Goal: Task Accomplishment & Management: Manage account settings

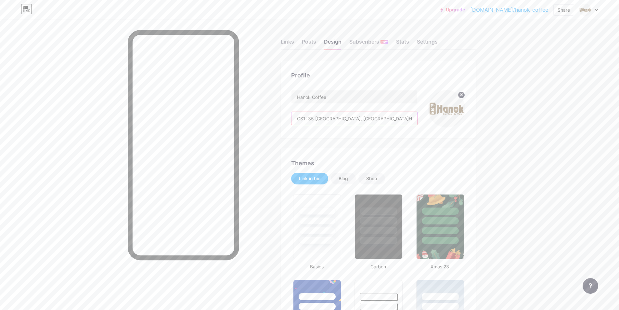
click at [404, 119] on input "CS1: 35 [GEOGRAPHIC_DATA], [GEOGRAPHIC_DATA]HCM ------------------- CS2: 18 [GE…" at bounding box center [354, 118] width 126 height 13
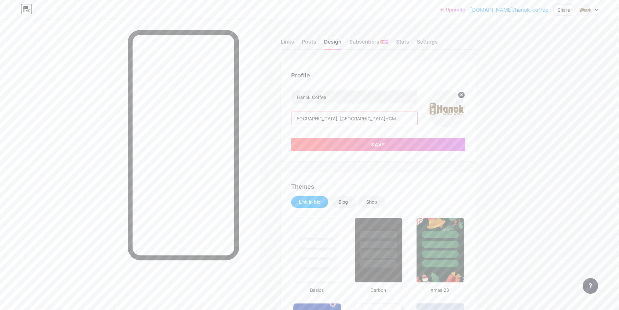
scroll to position [0, 25]
click at [340, 146] on button "Save" at bounding box center [378, 144] width 174 height 13
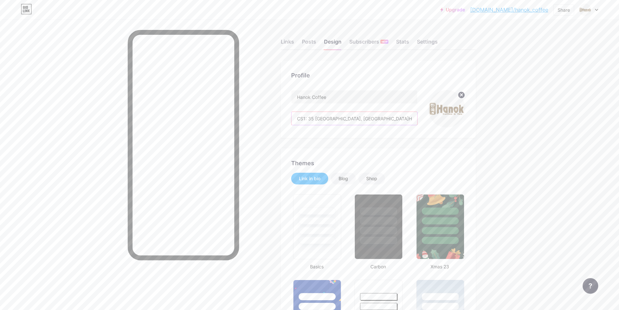
click at [412, 118] on input "CS1: 35 [GEOGRAPHIC_DATA], [GEOGRAPHIC_DATA]HCM ------------------- CS2: 18 [GE…" at bounding box center [354, 118] width 126 height 13
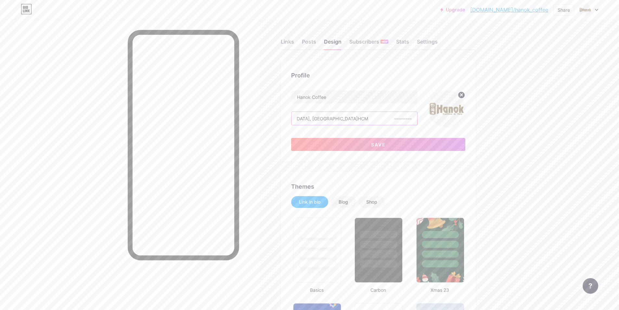
drag, startPoint x: 371, startPoint y: 118, endPoint x: 365, endPoint y: 118, distance: 5.5
click at [365, 118] on input "CS1: 35 [GEOGRAPHIC_DATA], [GEOGRAPHIC_DATA]HCM ------------------- CS2: 18 [GE…" at bounding box center [354, 118] width 126 height 13
paste input "text"
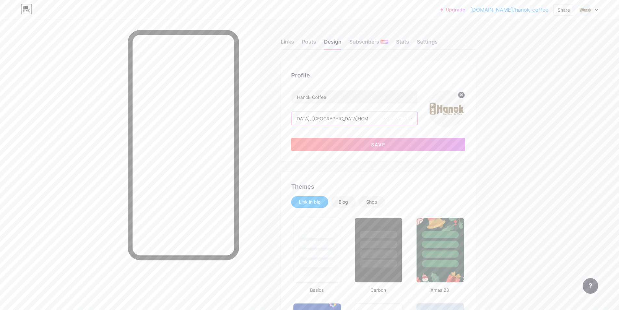
paste input "text"
click at [446, 143] on button "Save" at bounding box center [378, 144] width 174 height 13
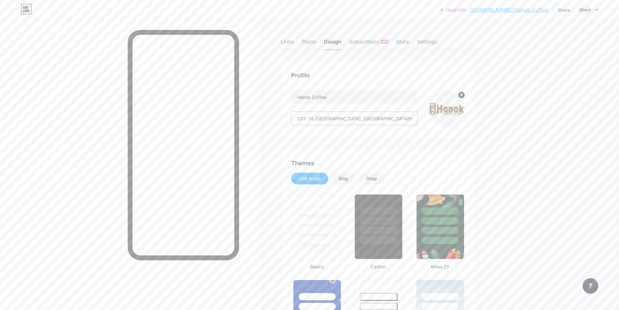
click at [411, 116] on input "CS1: 35 [GEOGRAPHIC_DATA], [GEOGRAPHIC_DATA]HCM ------------------- CS2: 18 [GE…" at bounding box center [354, 118] width 126 height 13
click at [394, 119] on input "CS1: 35 [GEOGRAPHIC_DATA], [GEOGRAPHIC_DATA]HCM ------------------- CS2: 18 [GE…" at bounding box center [354, 118] width 126 height 13
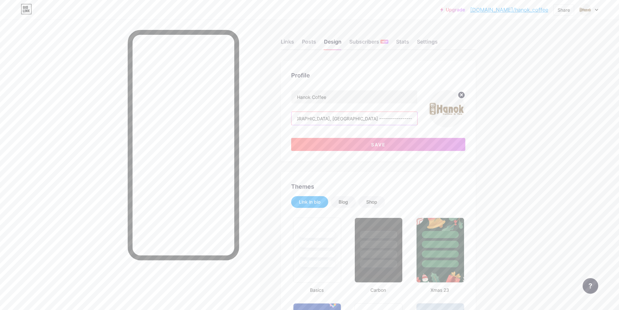
scroll to position [0, 434]
drag, startPoint x: 415, startPoint y: 116, endPoint x: 439, endPoint y: 116, distance: 24.0
click at [439, 116] on div "Hanok Coffee CS1: 35 [GEOGRAPHIC_DATA], [GEOGRAPHIC_DATA], [GEOGRAPHIC_DATA]HCM…" at bounding box center [378, 108] width 174 height 37
click at [345, 115] on input "CS1: 35 [GEOGRAPHIC_DATA], [GEOGRAPHIC_DATA]HCM------------------- CS2: 18 [GEO…" at bounding box center [354, 118] width 126 height 13
click at [363, 118] on input "CS1: 35 [GEOGRAPHIC_DATA], [GEOGRAPHIC_DATA]HCM------------------- CS2: 18 [GEO…" at bounding box center [354, 118] width 126 height 13
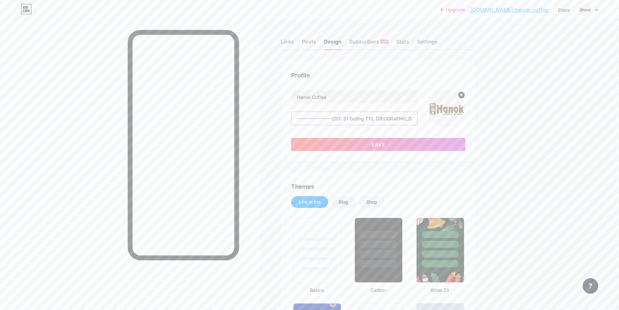
scroll to position [0, 439]
click at [450, 147] on button "Save" at bounding box center [378, 144] width 174 height 13
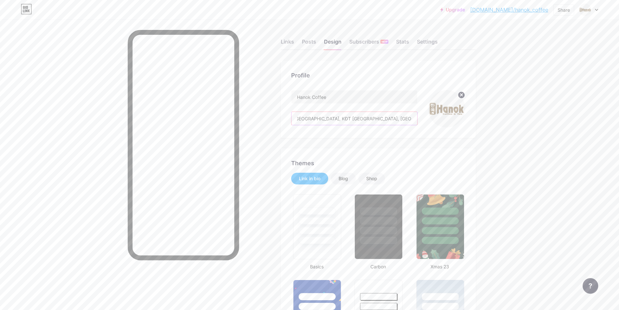
scroll to position [0, 491]
drag, startPoint x: 411, startPoint y: 118, endPoint x: 420, endPoint y: 119, distance: 9.8
click at [426, 119] on div "Hanok Coffee CS1: 35 Vành Đai Trong, [GEOGRAPHIC_DATA], [GEOGRAPHIC_DATA]HCM---…" at bounding box center [378, 108] width 174 height 37
click at [361, 118] on input "CS1: 35 Vành Đai Trong, [GEOGRAPHIC_DATA], [GEOGRAPHIC_DATA]HCM----------------…" at bounding box center [354, 118] width 126 height 13
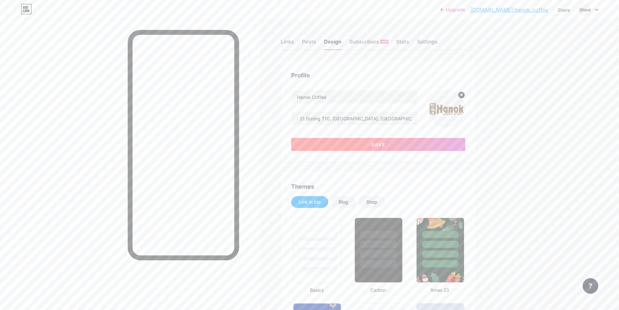
scroll to position [0, 0]
click at [397, 140] on button "Save" at bounding box center [378, 144] width 174 height 13
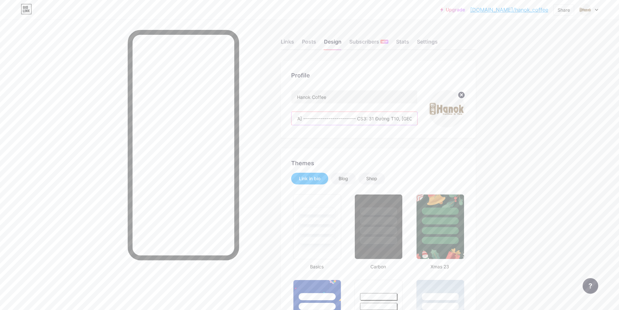
drag, startPoint x: 411, startPoint y: 117, endPoint x: 415, endPoint y: 118, distance: 3.6
click at [423, 117] on div "Hanok Coffee CS1: 35 Vành Đai Trong, [GEOGRAPHIC_DATA], [GEOGRAPHIC_DATA]HCM---…" at bounding box center [378, 108] width 174 height 37
click at [377, 118] on input "CS1: 35 Vành Đai Trong, [GEOGRAPHIC_DATA], [GEOGRAPHIC_DATA]HCM----------------…" at bounding box center [354, 118] width 126 height 13
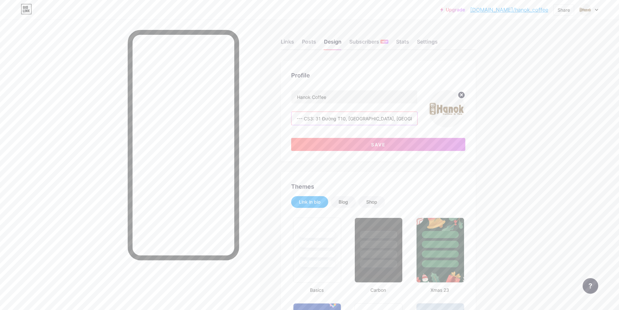
scroll to position [0, 461]
click at [398, 143] on button "Save" at bounding box center [378, 144] width 174 height 13
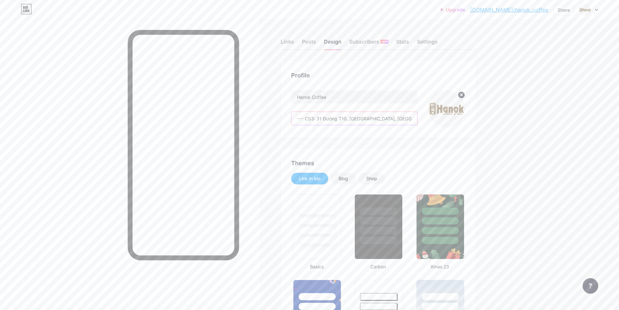
drag, startPoint x: 367, startPoint y: 118, endPoint x: 453, endPoint y: 117, distance: 86.1
click at [455, 118] on div "Hanok Coffee CS1: 35 Vành Đai Trong, [GEOGRAPHIC_DATA], [GEOGRAPHIC_DATA]HCM---…" at bounding box center [378, 108] width 174 height 37
click at [389, 111] on div "Hanok Coffee CS1: 35 Vành Đai Trong, [GEOGRAPHIC_DATA], [GEOGRAPHIC_DATA]HCM---…" at bounding box center [354, 108] width 126 height 37
drag, startPoint x: 395, startPoint y: 120, endPoint x: 439, endPoint y: 120, distance: 43.5
click at [439, 120] on div "Hanok Coffee CS1: 35 Vành Đai Trong, [GEOGRAPHIC_DATA], [GEOGRAPHIC_DATA]HCM---…" at bounding box center [378, 108] width 174 height 37
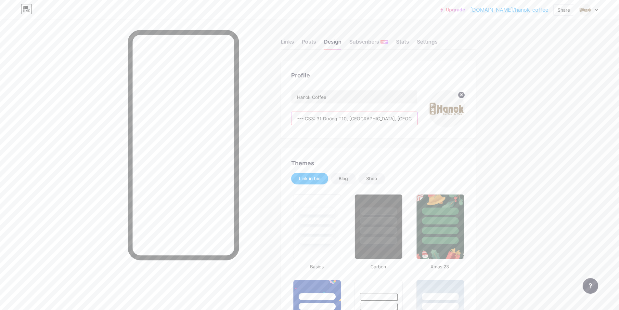
click at [383, 120] on input "CS1: 35 Vành Đai Trong, [GEOGRAPHIC_DATA], [GEOGRAPHIC_DATA]HCM----------------…" at bounding box center [354, 118] width 126 height 13
click at [384, 116] on input "CS1: 35 Vành Đai Trong, [GEOGRAPHIC_DATA], [GEOGRAPHIC_DATA]HCM----------------…" at bounding box center [354, 118] width 126 height 13
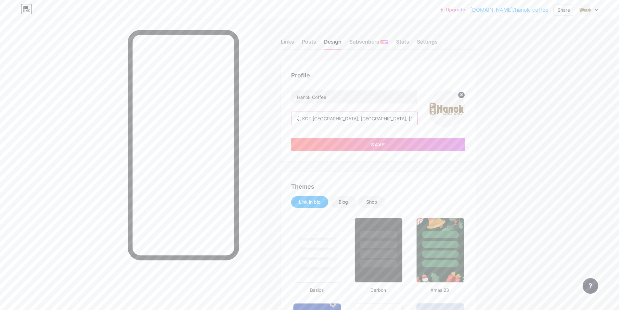
scroll to position [0, 70]
drag, startPoint x: 347, startPoint y: 119, endPoint x: 279, endPoint y: 124, distance: 68.4
click at [380, 121] on input "CS1: 35 Vành Đai Trong, [GEOGRAPHIC_DATA], [GEOGRAPHIC_DATA]HCM----------------…" at bounding box center [354, 118] width 126 height 13
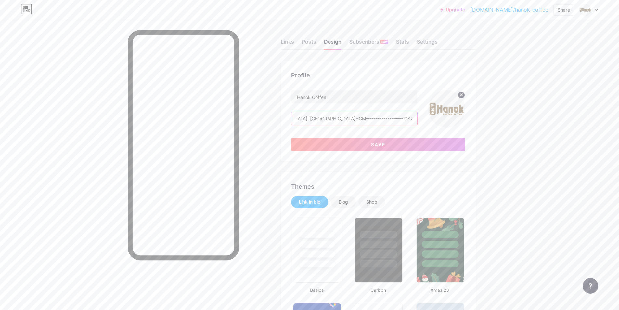
drag, startPoint x: 384, startPoint y: 117, endPoint x: 413, endPoint y: 119, distance: 29.0
click at [413, 119] on input "CS1: 35 Vành Đai Trong, [GEOGRAPHIC_DATA], [GEOGRAPHIC_DATA]HCM----------------…" at bounding box center [354, 118] width 126 height 13
click at [407, 118] on input "CS1: 35 Vành Đai Trong, [GEOGRAPHIC_DATA], [GEOGRAPHIC_DATA]HCM----------------…" at bounding box center [354, 118] width 126 height 13
drag, startPoint x: 408, startPoint y: 118, endPoint x: 416, endPoint y: 115, distance: 8.9
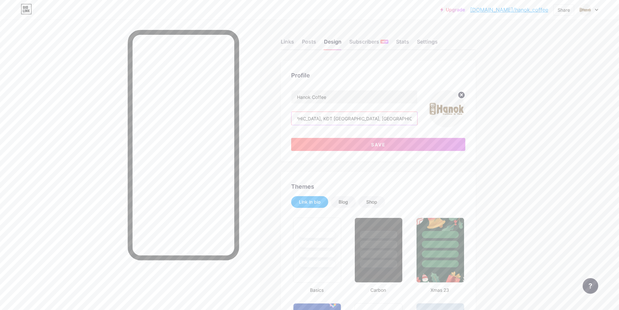
click at [416, 115] on input "CS1: 35 Vành Đai Trong, [GEOGRAPHIC_DATA], [GEOGRAPHIC_DATA]HCM----------------…" at bounding box center [354, 118] width 126 height 13
click at [330, 118] on input "CS1: 35 Vành Đai Trong, [GEOGRAPHIC_DATA], [GEOGRAPHIC_DATA]HCM----------------…" at bounding box center [354, 118] width 126 height 13
click at [402, 119] on input "CS1: 35 Vành Đai Trong, [GEOGRAPHIC_DATA], [GEOGRAPHIC_DATA]HCM----------------…" at bounding box center [354, 118] width 126 height 13
click at [395, 142] on button "Save" at bounding box center [378, 144] width 174 height 13
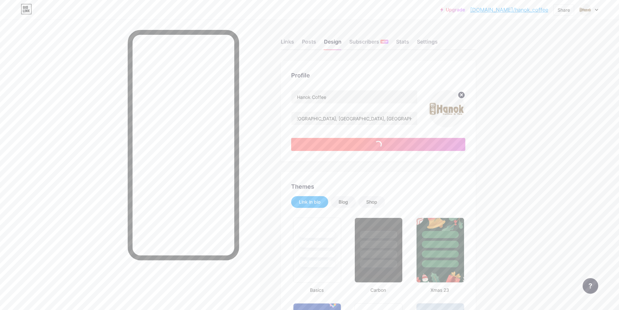
scroll to position [0, 0]
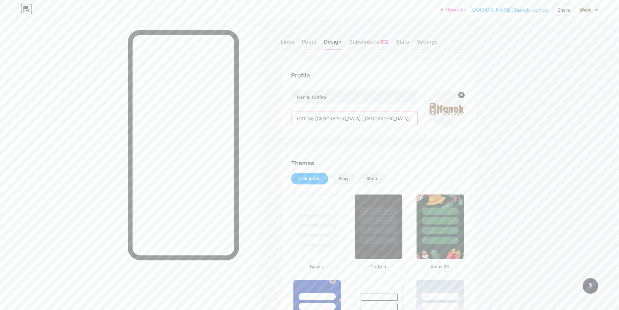
click at [411, 117] on input "CS1: 35 [GEOGRAPHIC_DATA], [GEOGRAPHIC_DATA], [GEOGRAPHIC_DATA]HCM-------------…" at bounding box center [354, 118] width 126 height 13
click at [413, 118] on input "CS1: 35 [GEOGRAPHIC_DATA], [GEOGRAPHIC_DATA], [GEOGRAPHIC_DATA]HCM-------------…" at bounding box center [354, 118] width 126 height 13
drag, startPoint x: 413, startPoint y: 118, endPoint x: 420, endPoint y: 118, distance: 7.2
click at [420, 118] on div "Hanok Coffee CS1: 35 [GEOGRAPHIC_DATA], [GEOGRAPHIC_DATA], [GEOGRAPHIC_DATA]HCM…" at bounding box center [378, 108] width 174 height 37
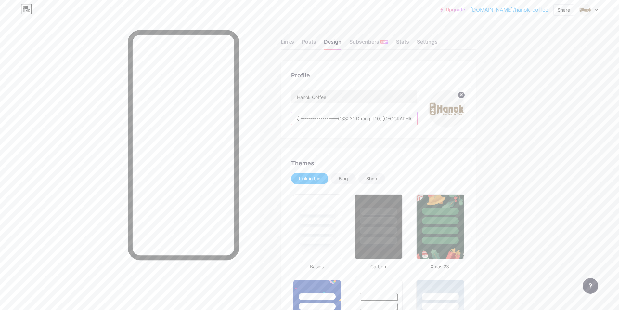
click at [417, 118] on input "CS1: 35 [GEOGRAPHIC_DATA], [GEOGRAPHIC_DATA], [GEOGRAPHIC_DATA]HCM-------------…" at bounding box center [354, 118] width 126 height 13
click at [339, 115] on input "CS1: 35 [GEOGRAPHIC_DATA], [GEOGRAPHIC_DATA], [GEOGRAPHIC_DATA]HCM-------------…" at bounding box center [354, 118] width 126 height 13
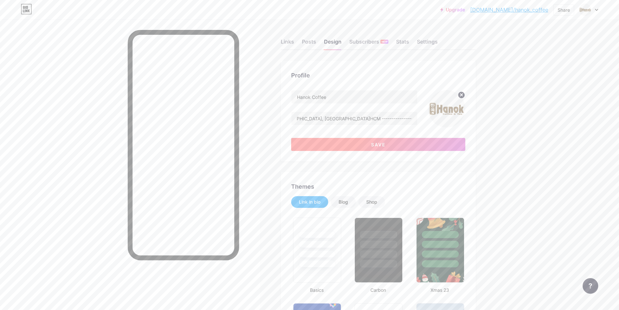
scroll to position [0, 0]
click at [332, 140] on button "Save" at bounding box center [378, 144] width 174 height 13
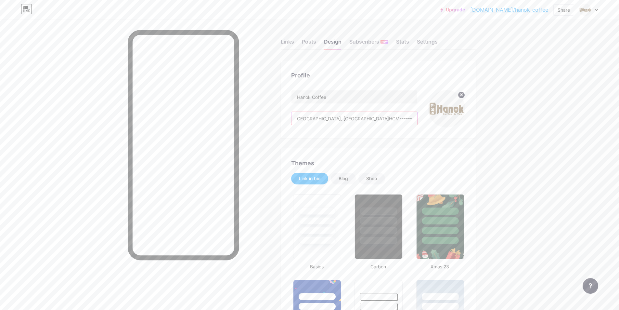
scroll to position [0, 200]
drag, startPoint x: 409, startPoint y: 118, endPoint x: 417, endPoint y: 118, distance: 7.8
click at [417, 118] on input "CS1: 35 Vành Đai Trong, [GEOGRAPHIC_DATA], [GEOGRAPHIC_DATA]HCM----------------…" at bounding box center [354, 118] width 126 height 13
click at [369, 120] on input "CS1: 35 Vành Đai Trong, [GEOGRAPHIC_DATA], [GEOGRAPHIC_DATA]HCM----------------…" at bounding box center [354, 118] width 126 height 13
click at [415, 119] on input "CS1: 35 Vành Đai Trong, [GEOGRAPHIC_DATA], [GEOGRAPHIC_DATA]HCM----------------…" at bounding box center [354, 118] width 126 height 13
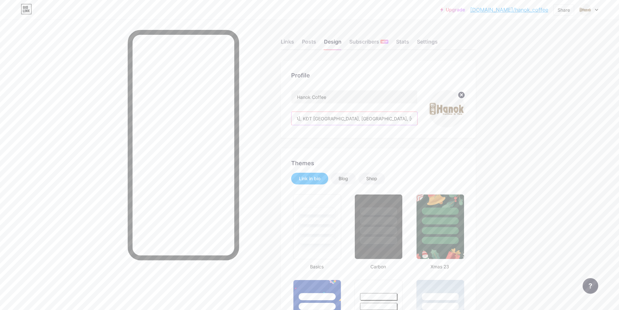
scroll to position [0, 258]
click at [377, 118] on input "CS1: 35 Vành Đai Trong, [GEOGRAPHIC_DATA], [GEOGRAPHIC_DATA]HCM----------------…" at bounding box center [354, 118] width 126 height 13
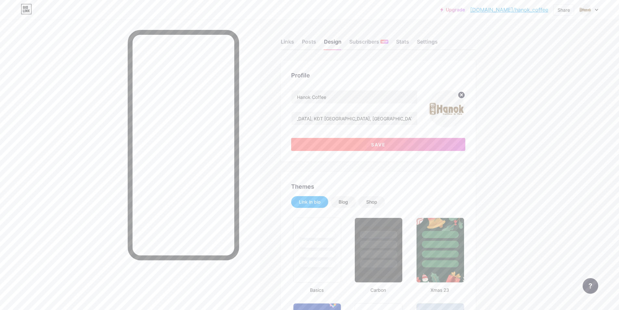
scroll to position [0, 0]
click at [440, 147] on button "Save" at bounding box center [378, 144] width 174 height 13
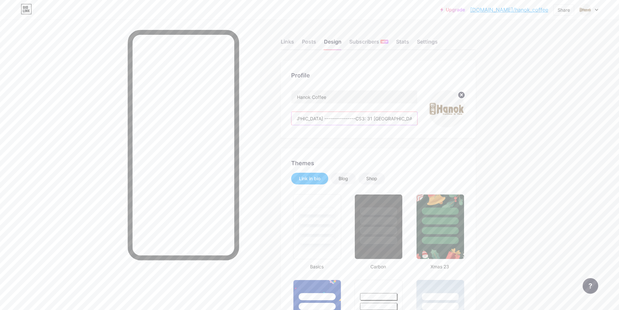
drag, startPoint x: 411, startPoint y: 118, endPoint x: 424, endPoint y: 121, distance: 12.6
click at [424, 121] on div "Hanok Coffee CS1: 35 [GEOGRAPHIC_DATA], [GEOGRAPHIC_DATA], [GEOGRAPHIC_DATA]HCM…" at bounding box center [378, 108] width 174 height 37
click at [318, 121] on input "CS1: 35 [GEOGRAPHIC_DATA], [GEOGRAPHIC_DATA], [GEOGRAPHIC_DATA]HCM-------------…" at bounding box center [354, 118] width 126 height 13
click at [340, 118] on input "CS1: 35 [GEOGRAPHIC_DATA], [GEOGRAPHIC_DATA], [GEOGRAPHIC_DATA]HCM-------------…" at bounding box center [354, 118] width 126 height 13
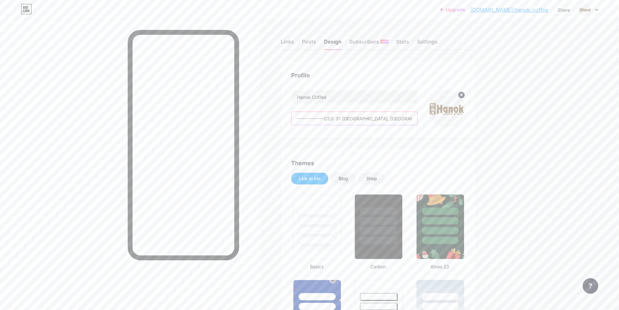
click at [341, 118] on input "CS1: 35 [GEOGRAPHIC_DATA], [GEOGRAPHIC_DATA], [GEOGRAPHIC_DATA]HCM-------------…" at bounding box center [354, 118] width 126 height 13
click at [315, 119] on input "CS1: 35 [GEOGRAPHIC_DATA], [GEOGRAPHIC_DATA], [GEOGRAPHIC_DATA]HCM-------------…" at bounding box center [354, 118] width 126 height 13
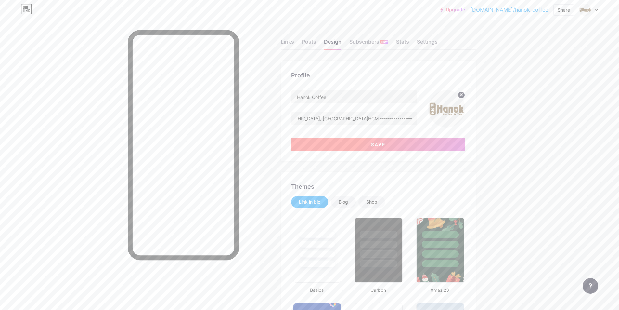
click at [419, 143] on button "Save" at bounding box center [378, 144] width 174 height 13
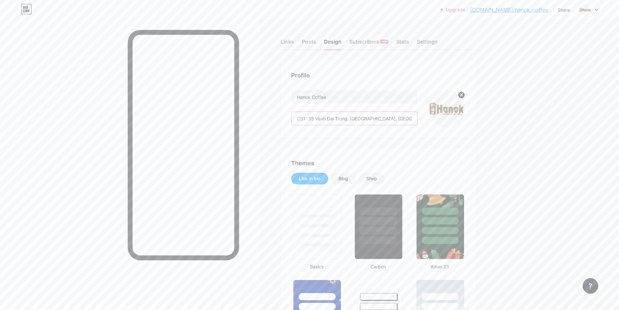
click at [417, 118] on input "CS1: 35 Vành Đai Trong, [GEOGRAPHIC_DATA], [GEOGRAPHIC_DATA]HCM----------------…" at bounding box center [354, 118] width 126 height 13
drag, startPoint x: 411, startPoint y: 117, endPoint x: 422, endPoint y: 117, distance: 11.0
click at [422, 117] on div "Hanok Coffee CS1: 35 [GEOGRAPHIC_DATA], [GEOGRAPHIC_DATA], [GEOGRAPHIC_DATA]HCM…" at bounding box center [378, 108] width 174 height 37
drag, startPoint x: 367, startPoint y: 119, endPoint x: 375, endPoint y: 112, distance: 10.7
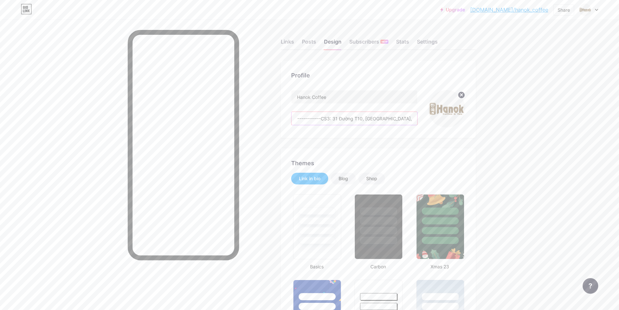
click at [367, 118] on input "CS1: 35 Vành Đai Trong, [GEOGRAPHIC_DATA], [GEOGRAPHIC_DATA]HCM----------------…" at bounding box center [354, 118] width 126 height 13
click at [366, 118] on input "CS1: 35 Vành Đai Trong, [GEOGRAPHIC_DATA], [GEOGRAPHIC_DATA]HCM----------------…" at bounding box center [354, 118] width 126 height 13
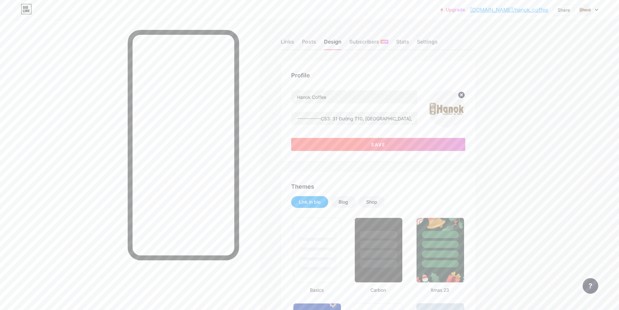
scroll to position [0, 0]
click at [399, 146] on button "Save" at bounding box center [378, 144] width 174 height 13
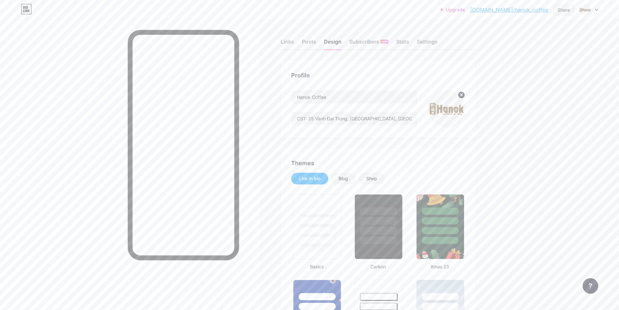
click at [558, 11] on div "Share" at bounding box center [563, 9] width 12 height 7
click at [508, 36] on div "Copy link" at bounding box center [510, 34] width 24 height 8
click at [360, 122] on input "CS1: 35 Vành Đai Trong, [GEOGRAPHIC_DATA], [GEOGRAPHIC_DATA]HCM----------------…" at bounding box center [354, 118] width 126 height 13
drag, startPoint x: 372, startPoint y: 117, endPoint x: 403, endPoint y: 124, distance: 32.1
click at [403, 124] on input "CS1: 35 Vành Đai Trong, [GEOGRAPHIC_DATA], [GEOGRAPHIC_DATA]HCM----------------…" at bounding box center [354, 118] width 126 height 13
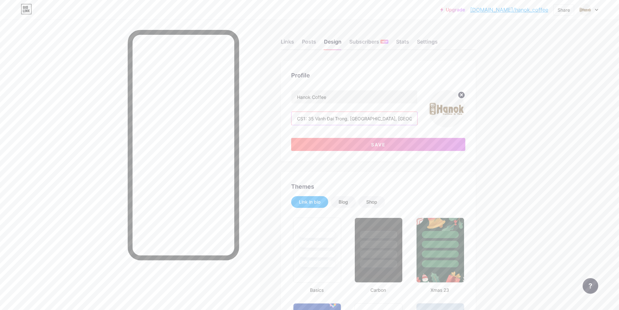
click at [417, 120] on input "CS1: 35 Vành Đai Trong, [GEOGRAPHIC_DATA], [GEOGRAPHIC_DATA]HCM----------------…" at bounding box center [354, 118] width 126 height 13
drag, startPoint x: 406, startPoint y: 118, endPoint x: 413, endPoint y: 119, distance: 7.3
click at [413, 119] on input "CS1: 35 Vành Đai Trong, [GEOGRAPHIC_DATA], [GEOGRAPHIC_DATA]HCM----------------…" at bounding box center [354, 118] width 126 height 13
click at [396, 118] on input "CS1: 35 Vành Đai Trong, [GEOGRAPHIC_DATA], [GEOGRAPHIC_DATA]HCM----------------…" at bounding box center [354, 118] width 126 height 13
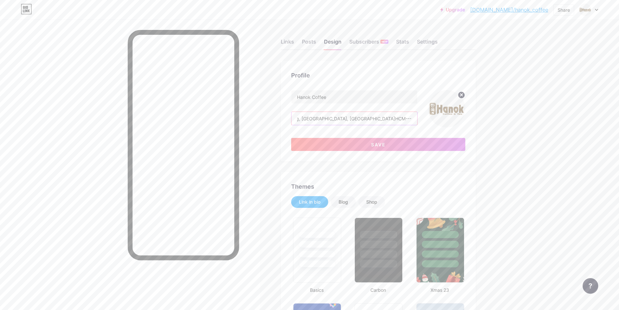
scroll to position [0, 436]
click at [370, 117] on input "CS1: 35 Vành Đai Trong, [GEOGRAPHIC_DATA], [GEOGRAPHIC_DATA]HCM----------------…" at bounding box center [354, 118] width 126 height 13
click at [406, 142] on button "Save" at bounding box center [378, 144] width 174 height 13
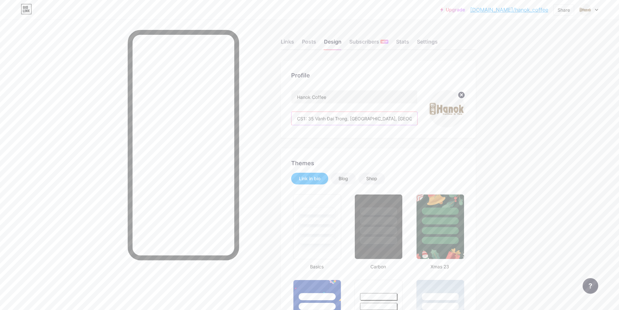
click at [375, 119] on input "CS1: 35 Vành Đai Trong, [GEOGRAPHIC_DATA], [GEOGRAPHIC_DATA]HCM----------------…" at bounding box center [354, 118] width 126 height 13
click at [363, 116] on input "CS1: 35 Vành Đai Trong, [GEOGRAPHIC_DATA], [GEOGRAPHIC_DATA]HCM----------------…" at bounding box center [354, 118] width 126 height 13
drag, startPoint x: 364, startPoint y: 115, endPoint x: 412, endPoint y: 124, distance: 48.0
click at [424, 125] on div "Hanok Coffee CS1: 35 [GEOGRAPHIC_DATA], [GEOGRAPHIC_DATA], [GEOGRAPHIC_DATA]HCM…" at bounding box center [378, 108] width 174 height 37
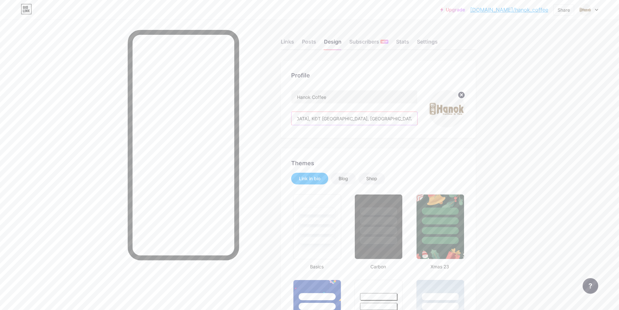
click at [334, 120] on input "CS1: 35 Vành Đai Trong, [GEOGRAPHIC_DATA], [GEOGRAPHIC_DATA]HCM----------------…" at bounding box center [354, 118] width 126 height 13
drag, startPoint x: 313, startPoint y: 118, endPoint x: 331, endPoint y: 117, distance: 18.6
click at [316, 118] on input "CS1: 35 Vành Đai Trong, [GEOGRAPHIC_DATA], [GEOGRAPHIC_DATA]HCM----------------…" at bounding box center [354, 118] width 126 height 13
click at [313, 118] on input "CS1: 35 Vành Đai Trong, [GEOGRAPHIC_DATA], [GEOGRAPHIC_DATA]HCM----------------…" at bounding box center [354, 118] width 126 height 13
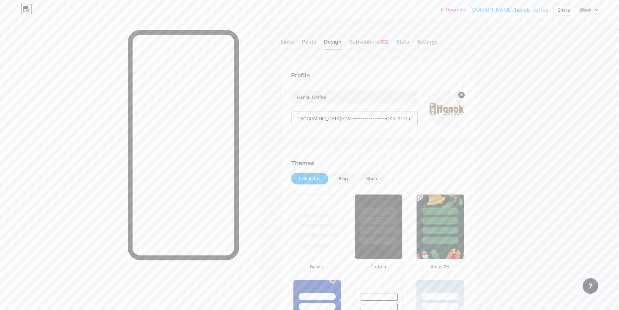
click at [369, 118] on input "CS1: 35 Vành Đai Trong, [GEOGRAPHIC_DATA], [GEOGRAPHIC_DATA]HCM----------------…" at bounding box center [354, 118] width 126 height 13
drag, startPoint x: 313, startPoint y: 117, endPoint x: 342, endPoint y: 118, distance: 28.9
click at [342, 118] on input "CS1: 35 Vành Đai Trong, [GEOGRAPHIC_DATA], [GEOGRAPHIC_DATA]HCM----------------…" at bounding box center [354, 118] width 126 height 13
drag, startPoint x: 343, startPoint y: 117, endPoint x: 347, endPoint y: 117, distance: 3.3
click at [344, 117] on input "CS1: 35 Vành Đai Trong, [GEOGRAPHIC_DATA], [GEOGRAPHIC_DATA]HCM----------------…" at bounding box center [354, 118] width 126 height 13
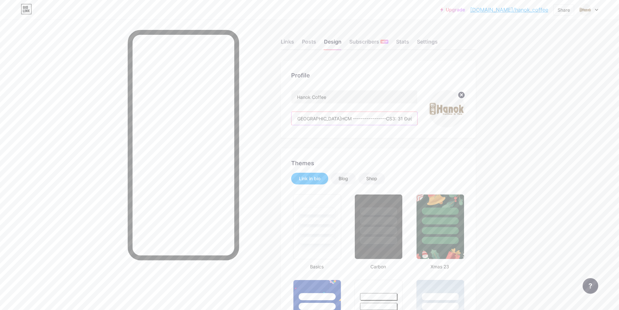
click at [347, 117] on input "CS1: 35 Vành Đai Trong, [GEOGRAPHIC_DATA], [GEOGRAPHIC_DATA]HCM----------------…" at bounding box center [354, 118] width 126 height 13
drag, startPoint x: 346, startPoint y: 118, endPoint x: 384, endPoint y: 119, distance: 38.0
click at [384, 119] on input "CS1: 35 Vành Đai Trong, [GEOGRAPHIC_DATA], [GEOGRAPHIC_DATA]HCM----------------…" at bounding box center [354, 118] width 126 height 13
paste input "KĐT [GEOGRAPHIC_DATA], [GEOGRAPHIC_DATA], [GEOGRAPHIC_DATA]"
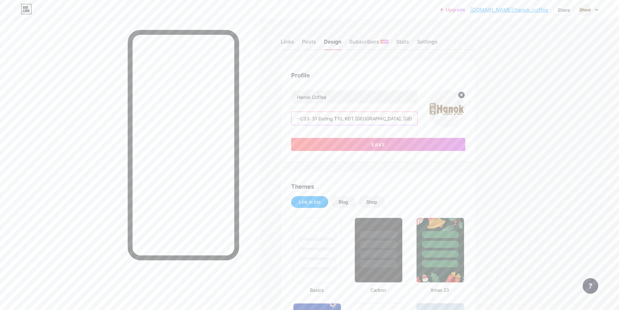
click at [371, 119] on input "CS1: 35 Vành Đai Trong, [GEOGRAPHIC_DATA], [GEOGRAPHIC_DATA]HCM----------------…" at bounding box center [354, 118] width 126 height 13
click at [407, 143] on button "Save" at bounding box center [378, 144] width 174 height 13
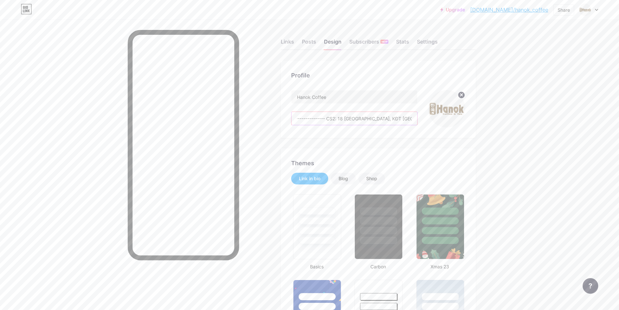
scroll to position [0, 572]
drag, startPoint x: 392, startPoint y: 117, endPoint x: 438, endPoint y: 119, distance: 45.8
click at [438, 119] on div "Hanok Coffee CS1: 35 [GEOGRAPHIC_DATA], [GEOGRAPHIC_DATA], [GEOGRAPHIC_DATA]HCM…" at bounding box center [378, 108] width 174 height 37
click at [320, 119] on input "CS1: 35 Vành Đai Trong, [GEOGRAPHIC_DATA], [GEOGRAPHIC_DATA]HCM----------------…" at bounding box center [354, 118] width 126 height 13
click at [318, 121] on input "CS1: 35 Vành Đai Trong, [GEOGRAPHIC_DATA], [GEOGRAPHIC_DATA]HCM----------------…" at bounding box center [354, 118] width 126 height 13
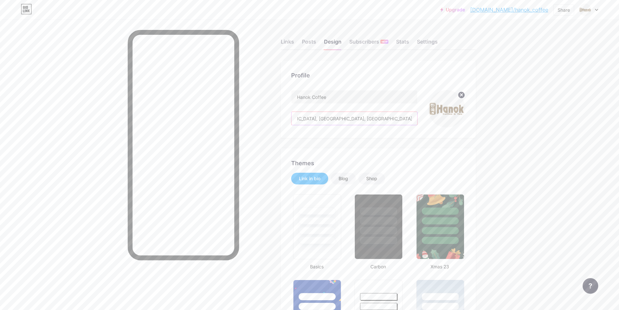
scroll to position [0, 528]
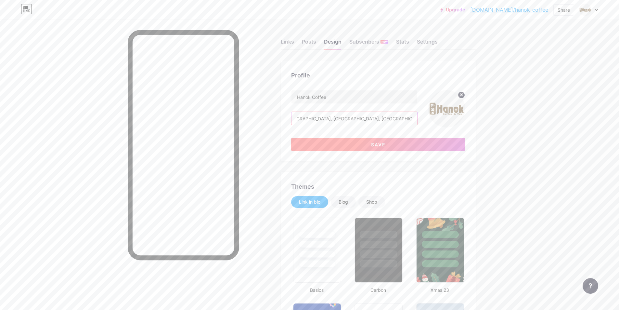
type input "CS1: 35 [GEOGRAPHIC_DATA], [GEOGRAPHIC_DATA], [GEOGRAPHIC_DATA]HCM-------------…"
click at [335, 145] on button "Save" at bounding box center [378, 144] width 174 height 13
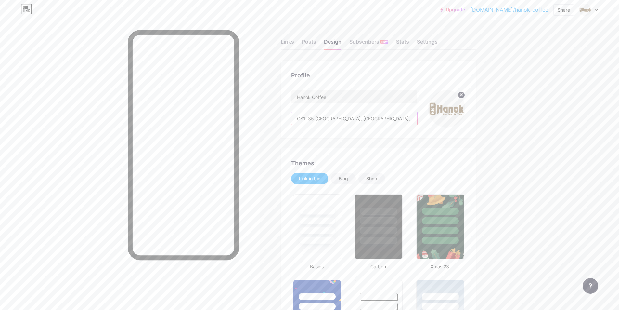
click at [411, 118] on input "CS1: 35 [GEOGRAPHIC_DATA], [GEOGRAPHIC_DATA], [GEOGRAPHIC_DATA]HCM-------------…" at bounding box center [354, 118] width 126 height 13
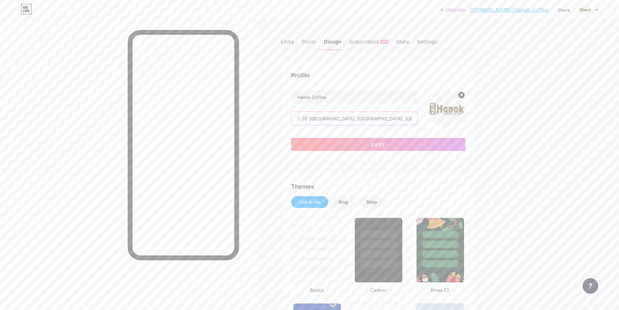
scroll to position [0, 12]
click at [351, 144] on button "Save" at bounding box center [378, 144] width 174 height 13
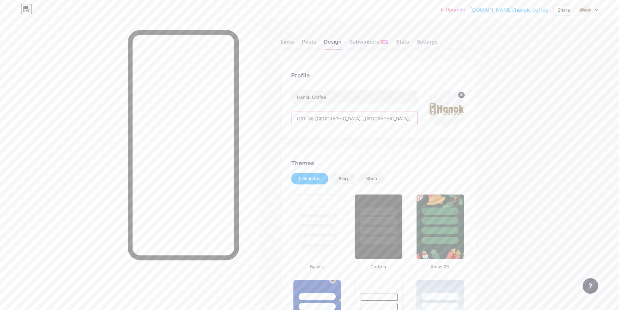
click at [411, 119] on input "CS1: 35 [GEOGRAPHIC_DATA], [GEOGRAPHIC_DATA], [GEOGRAPHIC_DATA]HCM-------------…" at bounding box center [354, 118] width 126 height 13
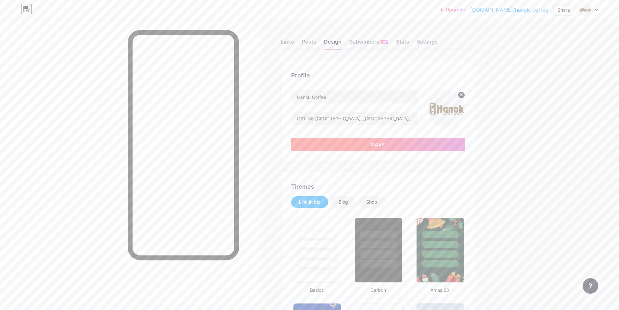
click at [381, 147] on button "Save" at bounding box center [378, 144] width 174 height 13
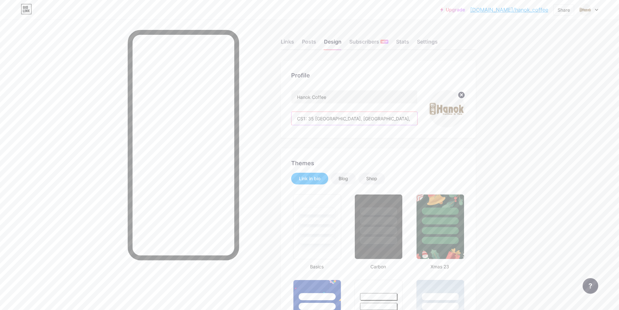
click at [405, 119] on input "CS1: 35 [GEOGRAPHIC_DATA], [GEOGRAPHIC_DATA], [GEOGRAPHIC_DATA]HCM-------------…" at bounding box center [354, 118] width 126 height 13
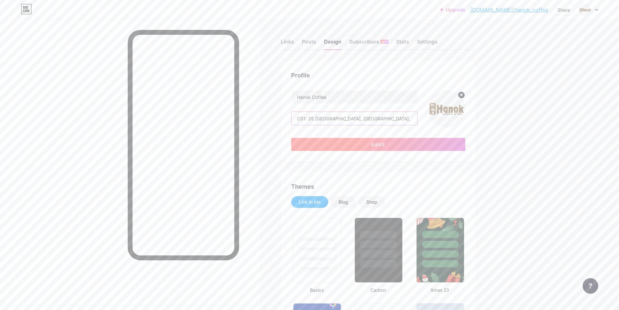
type input "CS1: 35 [GEOGRAPHIC_DATA], [GEOGRAPHIC_DATA], [GEOGRAPHIC_DATA] ---------------…"
click at [315, 144] on button "Save" at bounding box center [378, 144] width 174 height 13
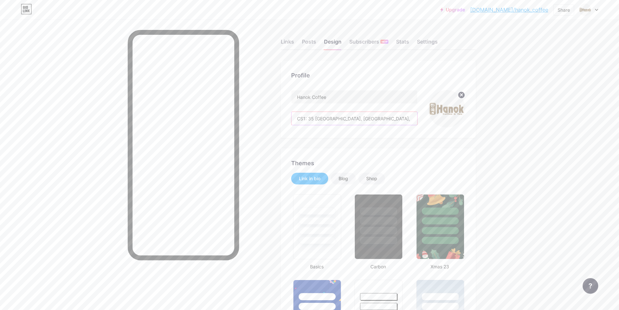
click at [412, 120] on input "CS1: 35 [GEOGRAPHIC_DATA], [GEOGRAPHIC_DATA], [GEOGRAPHIC_DATA] ---------------…" at bounding box center [354, 118] width 126 height 13
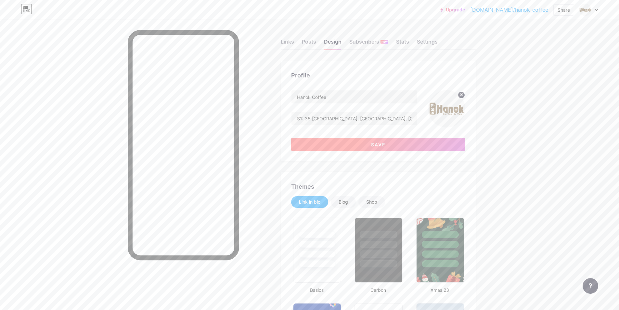
click at [452, 138] on div "Hanok Coffee CS1: 35 [GEOGRAPHIC_DATA], [GEOGRAPHIC_DATA], [GEOGRAPHIC_DATA] --…" at bounding box center [378, 120] width 174 height 61
click at [453, 142] on button "Save" at bounding box center [378, 144] width 174 height 13
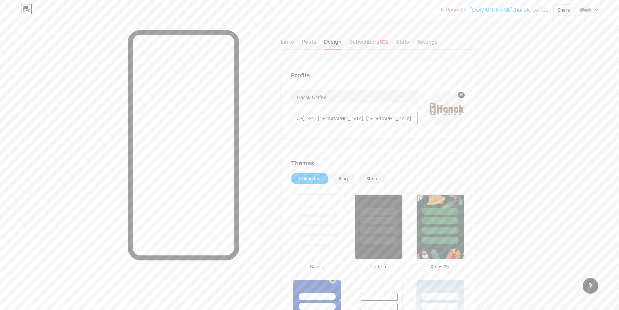
scroll to position [0, 581]
drag, startPoint x: 298, startPoint y: 117, endPoint x: 370, endPoint y: 143, distance: 76.5
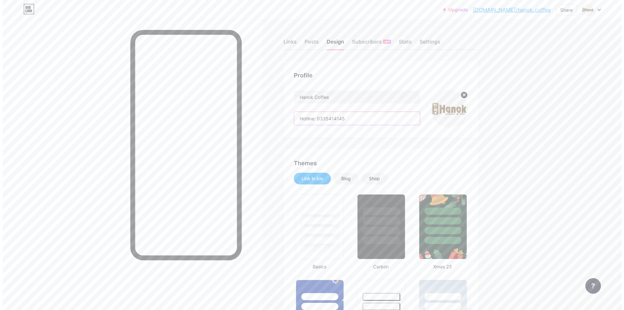
scroll to position [0, 0]
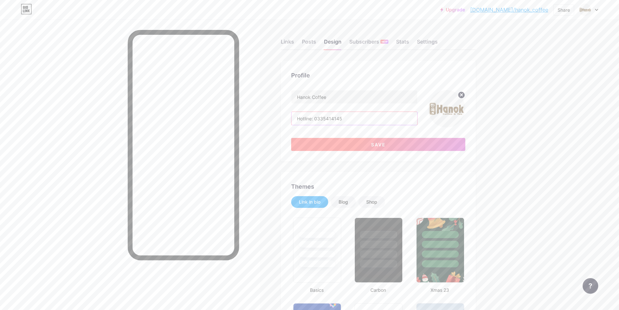
type input "Hotline: 0335414145"
click at [389, 147] on button "Save" at bounding box center [378, 144] width 174 height 13
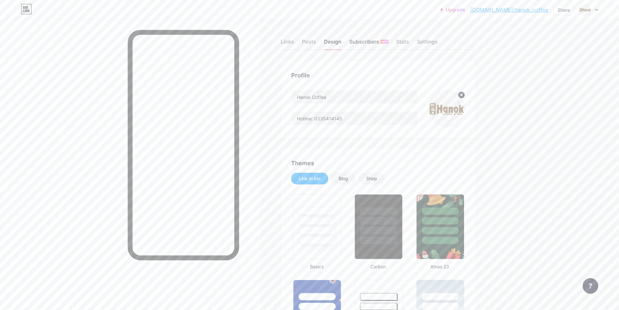
drag, startPoint x: 358, startPoint y: 42, endPoint x: 352, endPoint y: 41, distance: 5.9
click at [358, 42] on div "Subscribers NEW" at bounding box center [368, 44] width 39 height 12
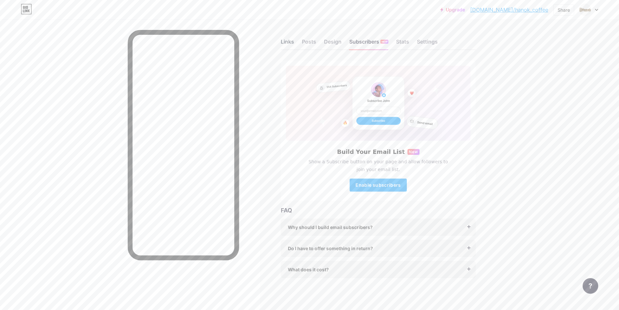
click at [286, 41] on div "Links" at bounding box center [287, 44] width 13 height 12
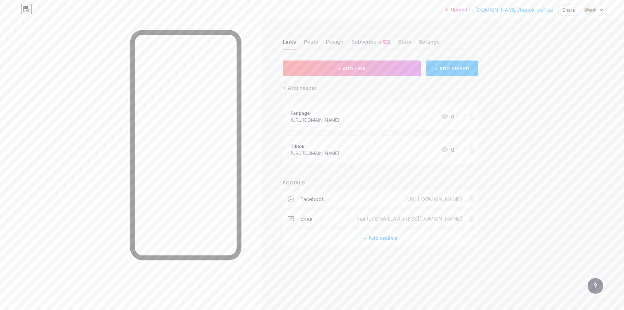
click at [339, 118] on div "[URL][DOMAIN_NAME]" at bounding box center [314, 119] width 49 height 7
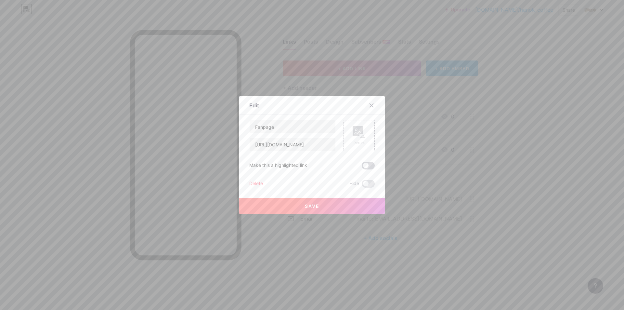
click at [365, 168] on span at bounding box center [368, 165] width 13 height 8
click at [362, 167] on input "checkbox" at bounding box center [362, 167] width 0 height 0
click at [349, 208] on button "Save" at bounding box center [312, 206] width 146 height 16
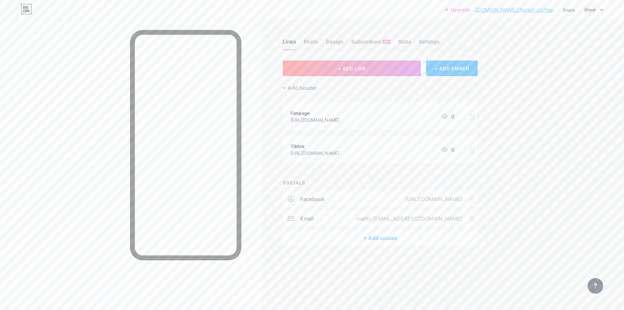
click at [468, 117] on div at bounding box center [471, 116] width 11 height 28
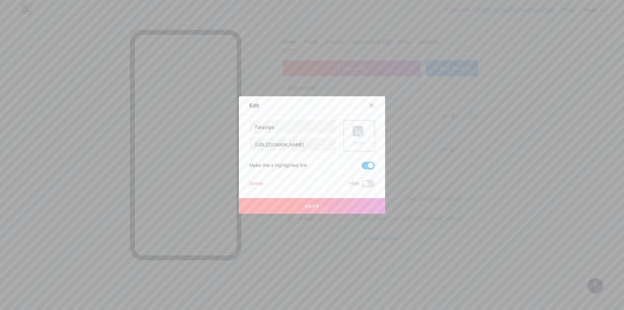
click at [365, 167] on span at bounding box center [368, 165] width 13 height 8
click at [362, 167] on input "checkbox" at bounding box center [362, 167] width 0 height 0
drag, startPoint x: 307, startPoint y: 145, endPoint x: 328, endPoint y: 151, distance: 21.4
click at [328, 151] on div "Fanpage [URL][DOMAIN_NAME] Picture Make this a highlighted link Delete Hide Save" at bounding box center [311, 154] width 125 height 68
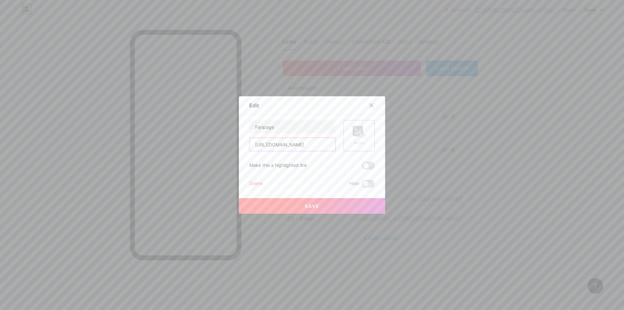
scroll to position [0, 0]
type input "h"
click at [275, 145] on input "text" at bounding box center [292, 144] width 86 height 13
paste input "[URL][DOMAIN_NAME]"
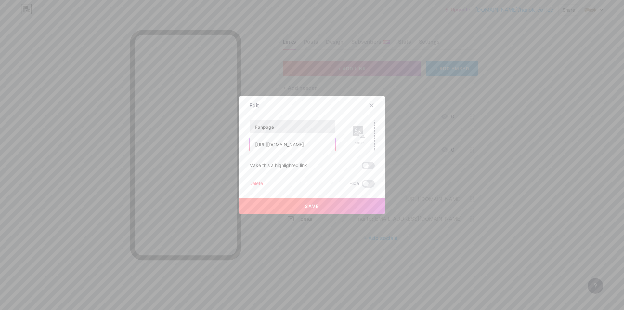
type input "[URL][DOMAIN_NAME]"
drag, startPoint x: 275, startPoint y: 127, endPoint x: 195, endPoint y: 123, distance: 80.7
click at [196, 123] on div "Edit Content YouTube Play YouTube video without leaving your page. ADD Vimeo Pl…" at bounding box center [312, 155] width 624 height 310
type input "D"
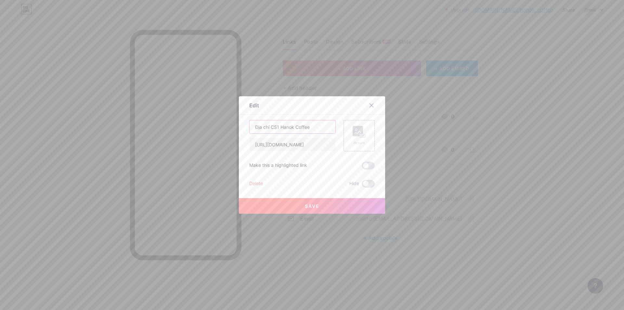
click at [309, 128] on input "Địa chỉ CS1 Hanok Coffee" at bounding box center [292, 126] width 86 height 13
type input "Địa chỉ Cơ sở 1"
click at [354, 133] on icon at bounding box center [357, 132] width 6 height 2
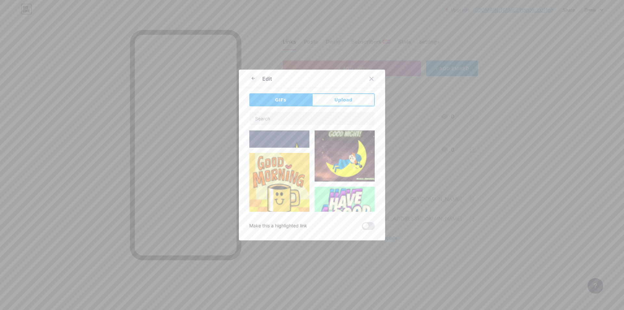
type input "Địa chỉ Cơ sở 1"
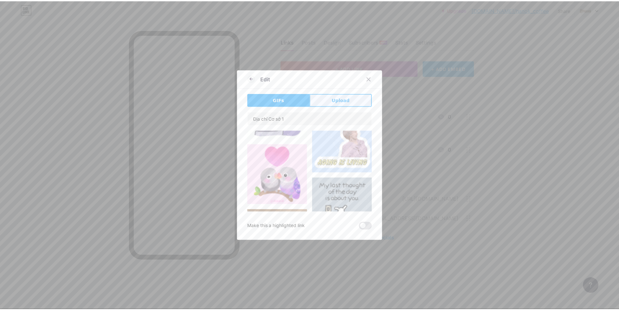
scroll to position [788, 0]
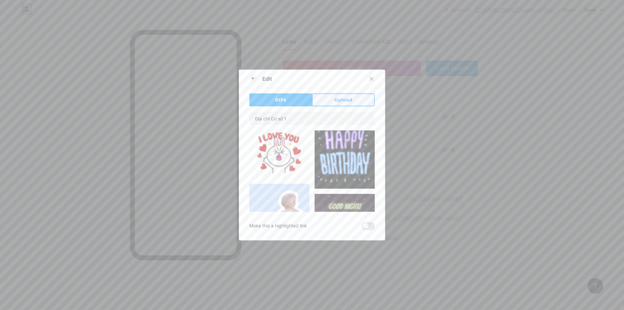
click at [347, 94] on button "Upload" at bounding box center [343, 99] width 63 height 13
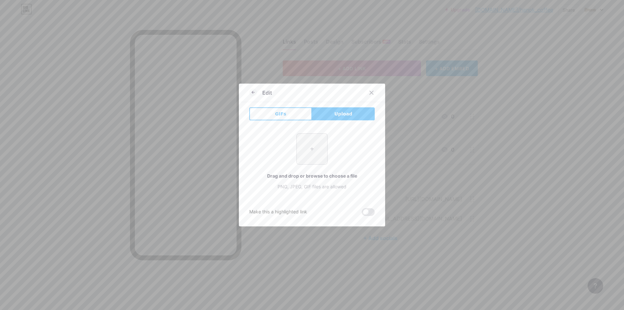
click at [307, 164] on div "+" at bounding box center [311, 148] width 31 height 31
click at [309, 157] on input "file" at bounding box center [312, 149] width 31 height 31
type input "C:\fakepath\hanok coffeee.jpg"
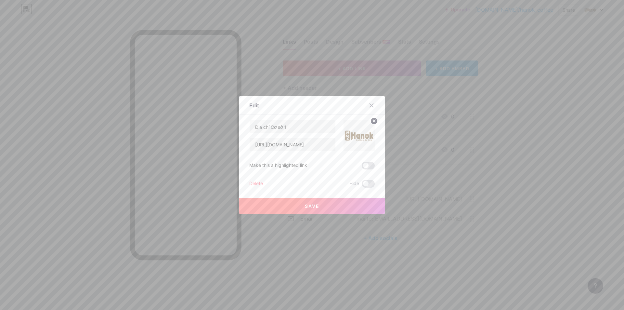
click at [335, 204] on button "Save" at bounding box center [312, 206] width 146 height 16
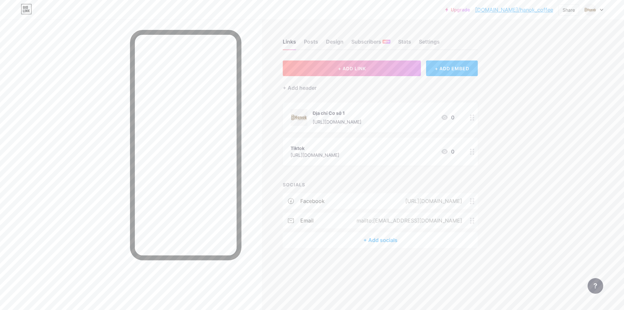
click at [473, 122] on div at bounding box center [471, 117] width 11 height 30
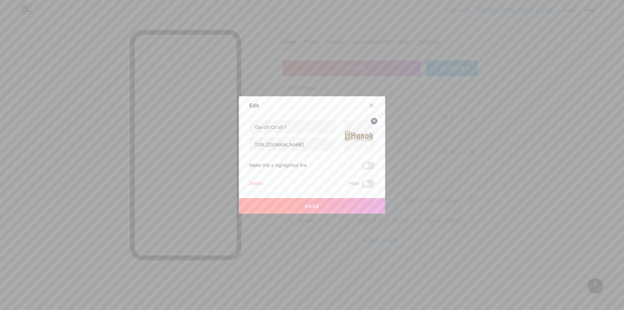
click at [371, 118] on circle at bounding box center [373, 120] width 7 height 7
click at [364, 136] on div "Picture" at bounding box center [358, 135] width 31 height 31
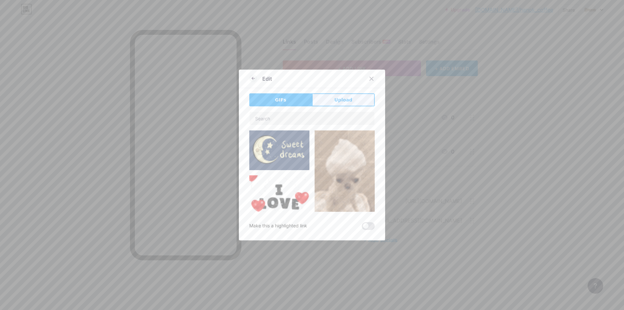
click at [355, 106] on button "Upload" at bounding box center [343, 99] width 63 height 13
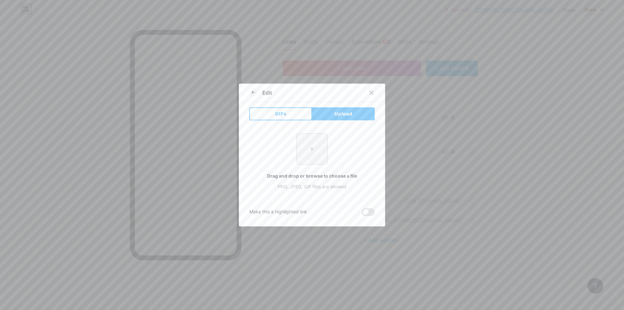
click at [321, 147] on input "file" at bounding box center [312, 149] width 31 height 31
type input "C:\fakepath\468626404_512077185136959_931653348619367552_n.jpg"
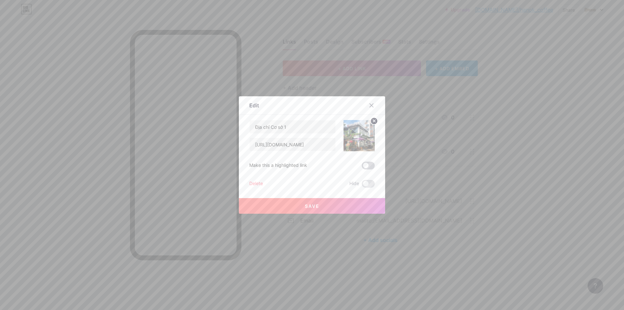
click at [368, 165] on span at bounding box center [368, 165] width 13 height 8
click at [362, 167] on input "checkbox" at bounding box center [362, 167] width 0 height 0
click at [329, 202] on button "Save" at bounding box center [312, 206] width 146 height 16
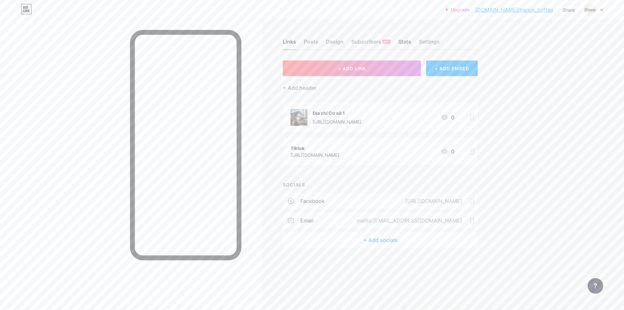
click at [408, 43] on div "Stats" at bounding box center [404, 44] width 13 height 12
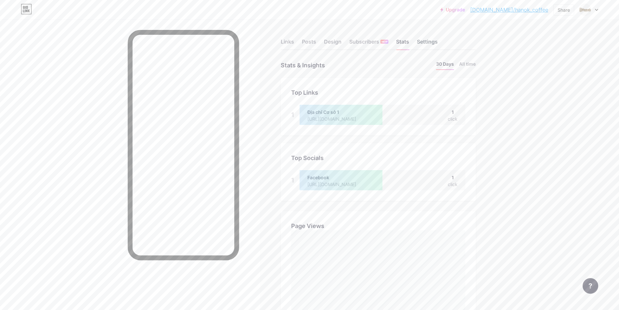
click at [438, 43] on div "Settings" at bounding box center [427, 44] width 21 height 12
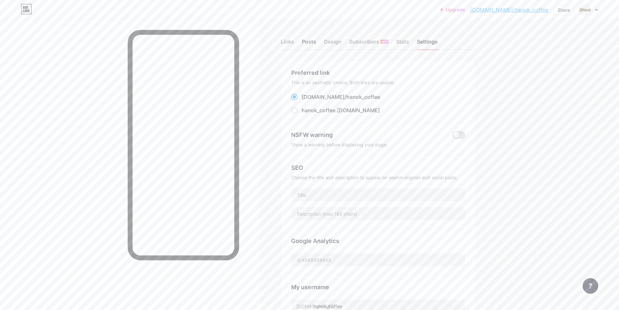
click at [310, 40] on div "Posts" at bounding box center [309, 44] width 14 height 12
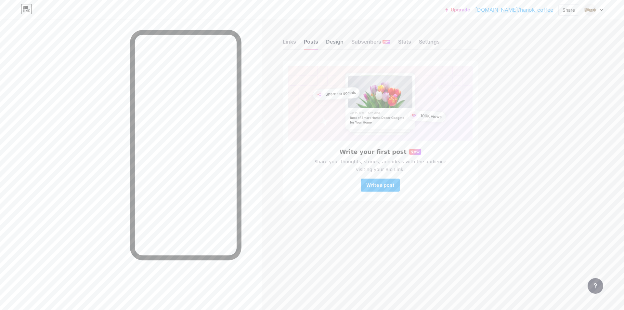
click at [331, 42] on div "Design" at bounding box center [335, 44] width 18 height 12
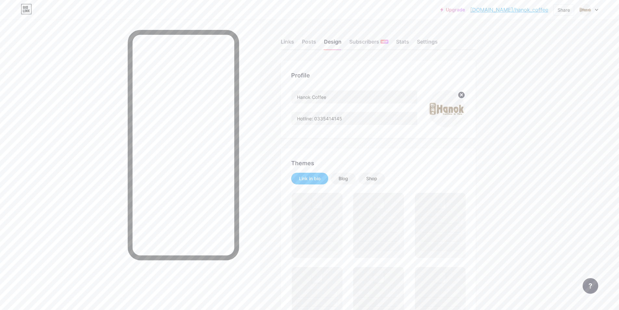
scroll to position [65, 0]
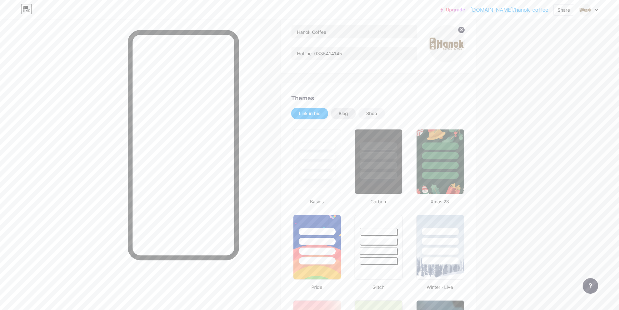
click at [346, 115] on div "Blog" at bounding box center [342, 113] width 9 height 6
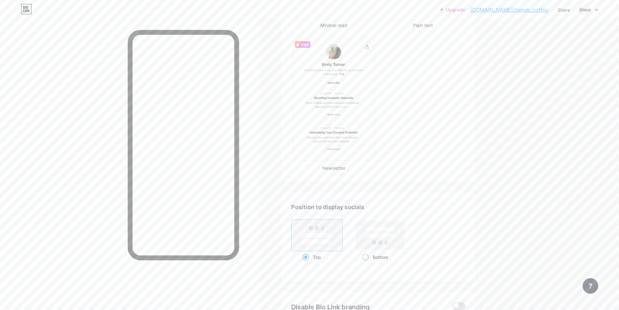
scroll to position [396, 0]
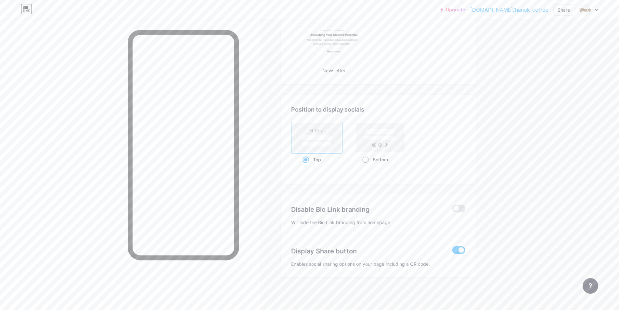
click at [373, 145] on rect at bounding box center [380, 137] width 48 height 29
click at [366, 165] on input "Bottom" at bounding box center [364, 167] width 4 height 4
radio input "true"
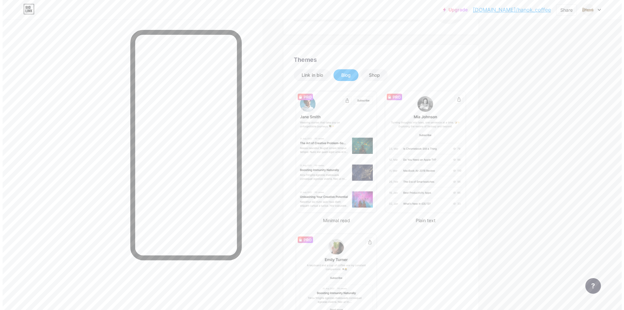
scroll to position [0, 0]
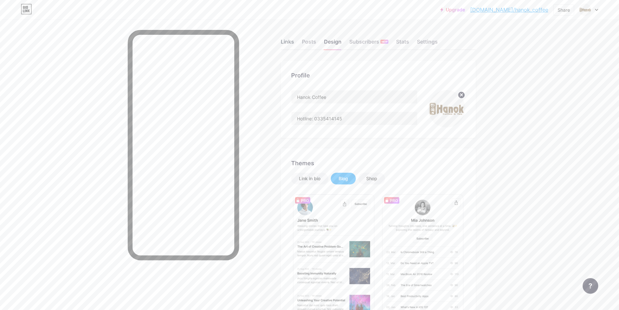
click at [293, 39] on div "Links" at bounding box center [287, 44] width 13 height 12
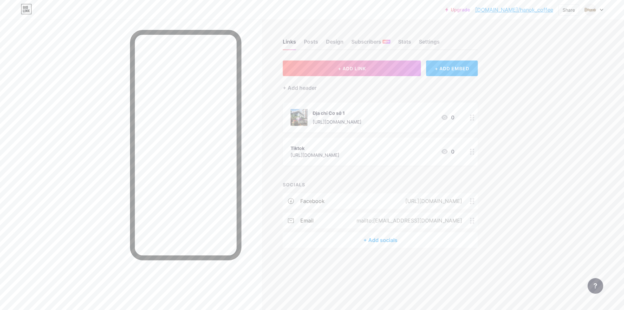
click at [470, 154] on div at bounding box center [471, 151] width 11 height 28
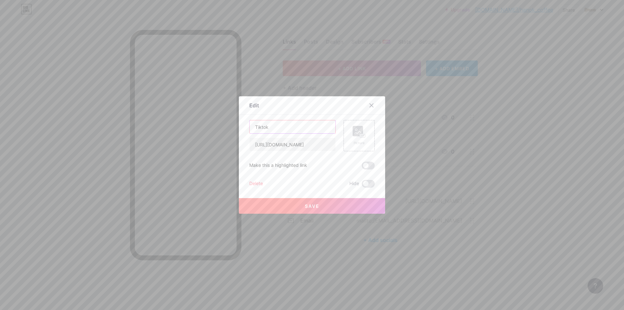
drag, startPoint x: 277, startPoint y: 126, endPoint x: 225, endPoint y: 125, distance: 51.7
click at [225, 125] on div "Edit Content YouTube Play YouTube video without leaving your page. ADD Vimeo Pl…" at bounding box center [312, 155] width 624 height 310
type input "D"
type input "Địa chỉ Cơ sở 2"
click at [366, 168] on span at bounding box center [368, 165] width 13 height 8
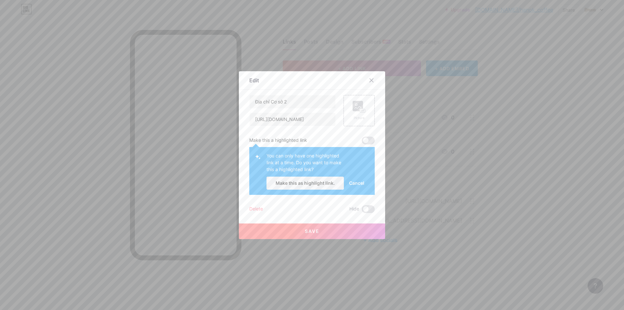
click at [366, 141] on span at bounding box center [368, 140] width 13 height 8
click at [367, 143] on span at bounding box center [368, 140] width 13 height 8
click at [323, 188] on button "Make this as highlight link." at bounding box center [304, 182] width 77 height 13
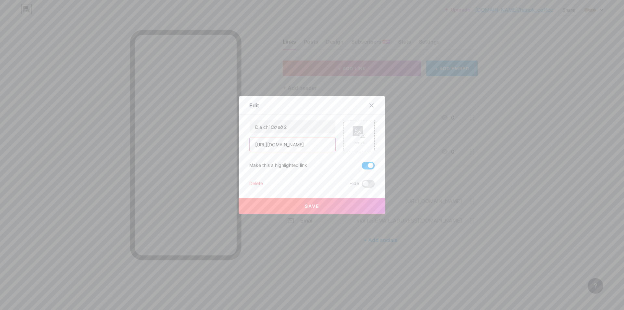
click at [312, 146] on input "[URL][DOMAIN_NAME]" at bounding box center [292, 144] width 86 height 13
paste input "[DOMAIN_NAME][URL]"
type input "[URL][DOMAIN_NAME]"
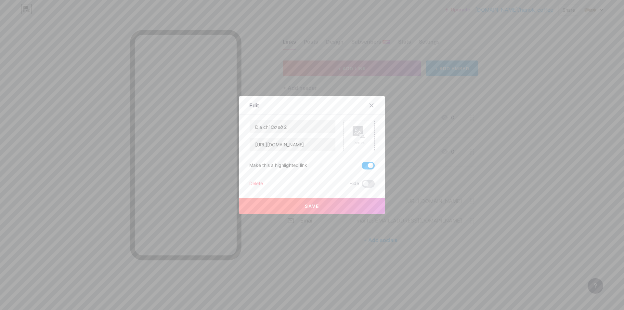
click at [360, 135] on rect at bounding box center [363, 136] width 6 height 4
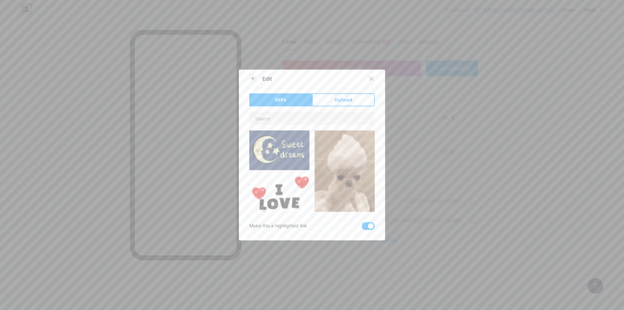
click at [319, 101] on button "Upload" at bounding box center [343, 99] width 63 height 13
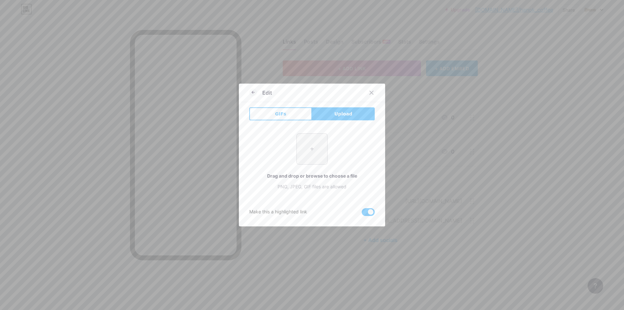
click at [308, 144] on input "file" at bounding box center [312, 149] width 31 height 31
type input "C:\fakepath\489125479_3092895154197433_3427170300537000146_n.jpg"
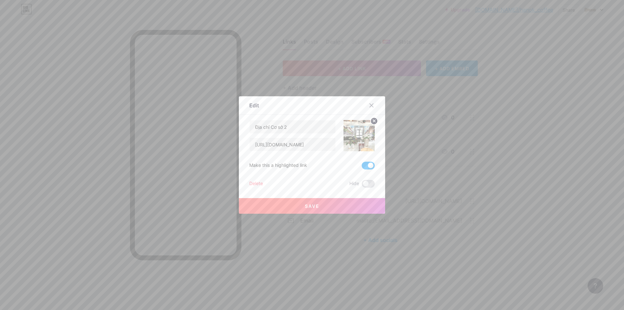
click at [319, 205] on button "Save" at bounding box center [312, 206] width 146 height 16
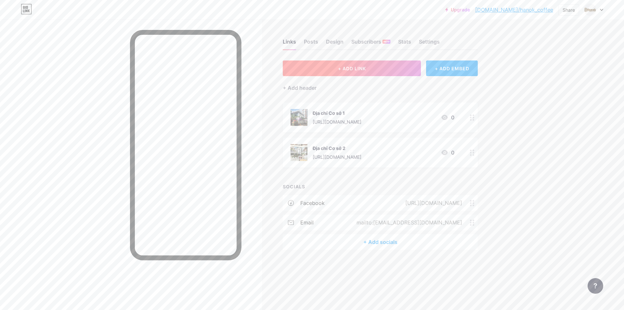
click at [385, 70] on button "+ ADD LINK" at bounding box center [352, 68] width 138 height 16
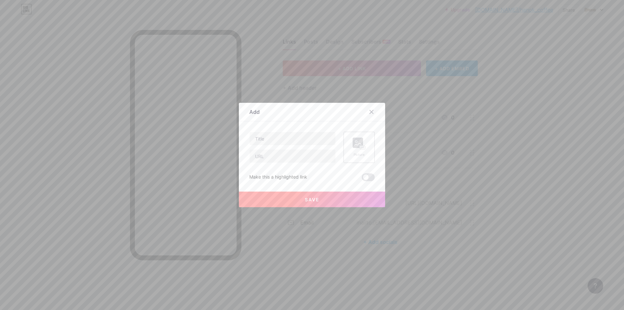
click at [358, 153] on div "Picture" at bounding box center [358, 154] width 13 height 5
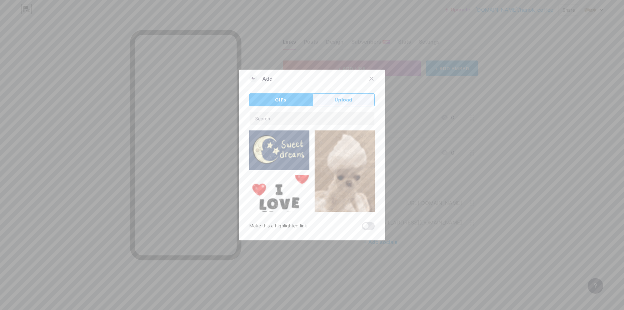
click at [336, 104] on button "Upload" at bounding box center [343, 99] width 63 height 13
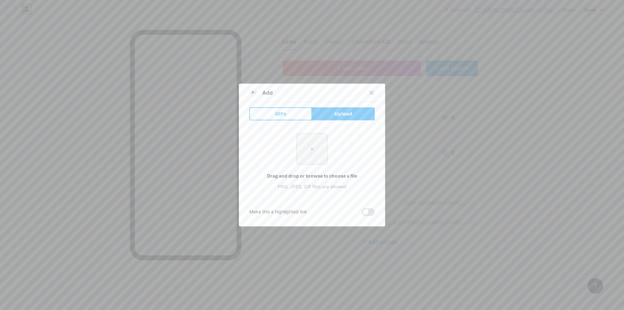
click at [310, 159] on input "file" at bounding box center [312, 149] width 31 height 31
type input "C:\fakepath\bad8b7ffbc2a34746d3b.jpg"
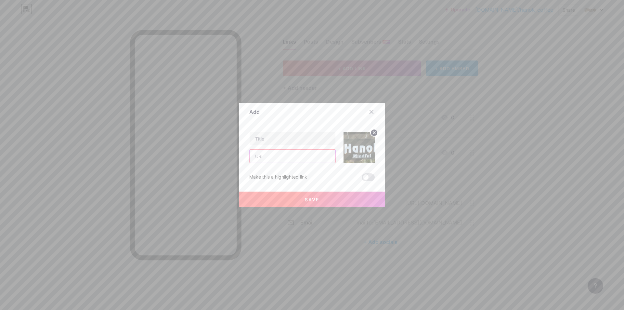
click at [300, 150] on input "text" at bounding box center [292, 155] width 86 height 13
paste input "[URL][DOMAIN_NAME]"
type input "[URL][DOMAIN_NAME]"
click at [298, 139] on input "text" at bounding box center [292, 138] width 86 height 13
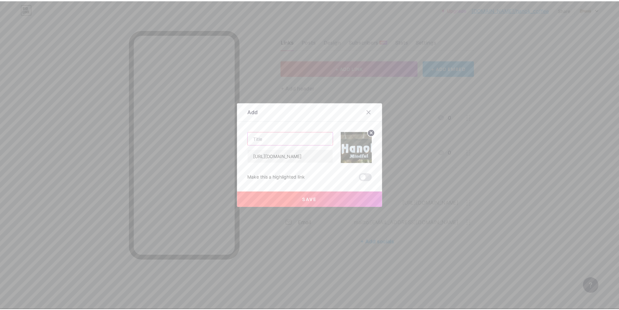
scroll to position [0, 0]
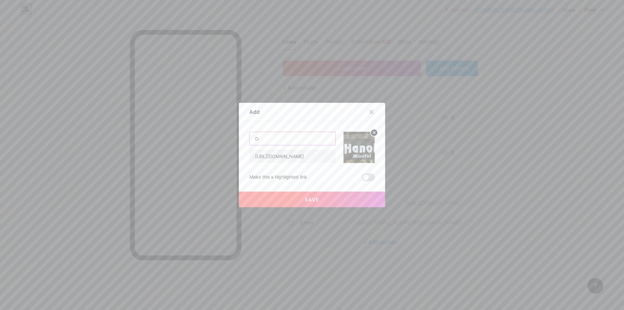
type input "D"
type input "Địa chỉ Cơ sở 3"
click at [359, 174] on div "Make this a highlighted link" at bounding box center [311, 177] width 125 height 8
click at [365, 179] on span at bounding box center [368, 177] width 13 height 8
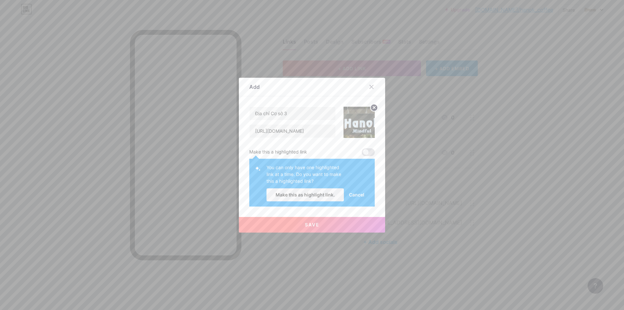
click at [360, 194] on span "Cancel" at bounding box center [356, 194] width 15 height 7
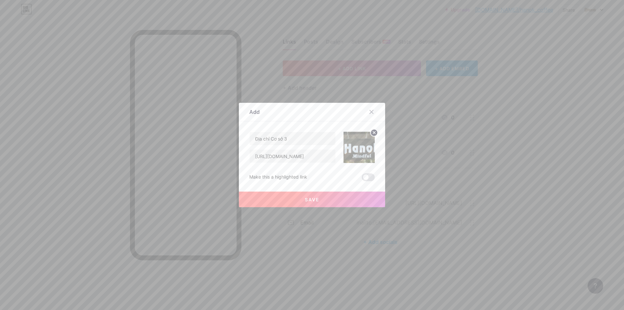
click at [326, 198] on button "Save" at bounding box center [312, 199] width 146 height 16
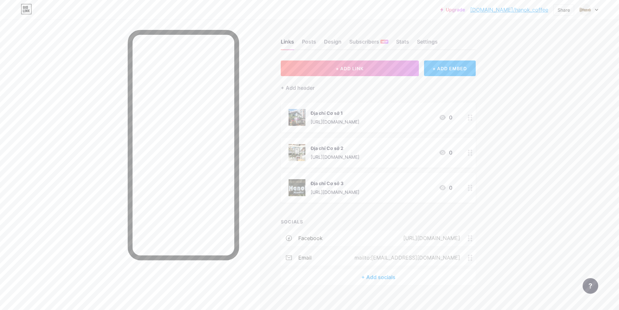
click at [358, 194] on div "[URL][DOMAIN_NAME]" at bounding box center [335, 191] width 49 height 7
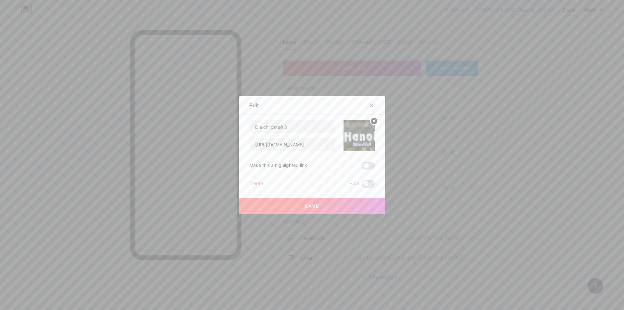
click at [372, 119] on circle at bounding box center [373, 120] width 7 height 7
click at [355, 128] on rect at bounding box center [357, 131] width 10 height 10
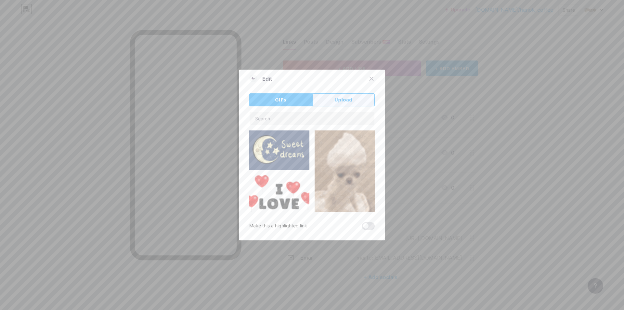
click at [326, 97] on button "Upload" at bounding box center [343, 99] width 63 height 13
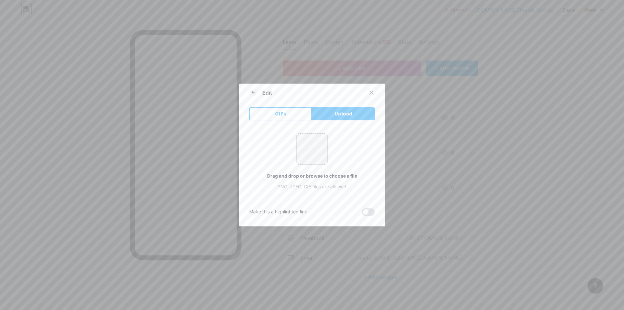
click at [315, 147] on input "file" at bounding box center [312, 149] width 31 height 31
type input "C:\fakepath\LOGO QUÁN CAFE HANOK MINDFUL.png"
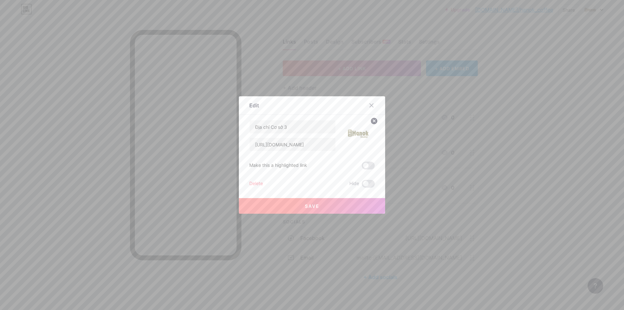
click at [350, 202] on button "Save" at bounding box center [312, 206] width 146 height 16
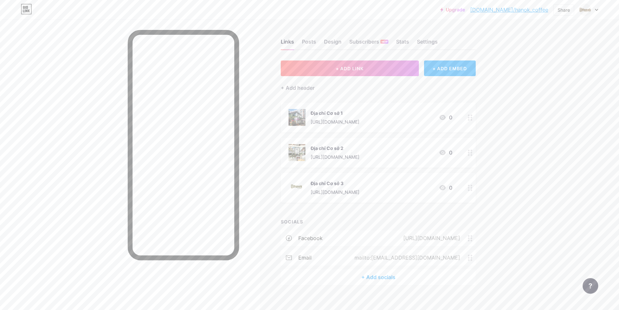
click at [469, 185] on div at bounding box center [470, 187] width 11 height 30
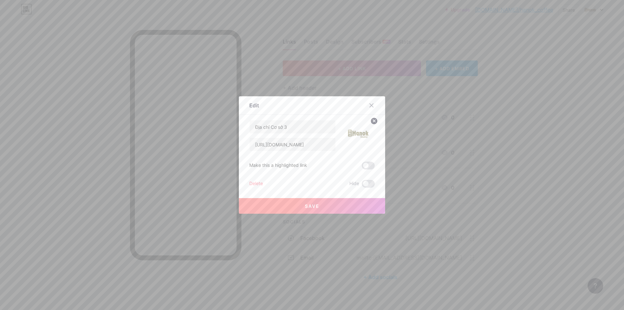
click at [373, 121] on icon at bounding box center [374, 121] width 2 height 2
click at [363, 127] on icon at bounding box center [358, 132] width 13 height 12
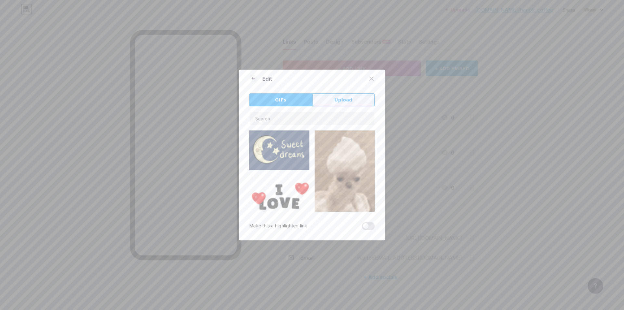
click at [333, 98] on button "Upload" at bounding box center [343, 99] width 63 height 13
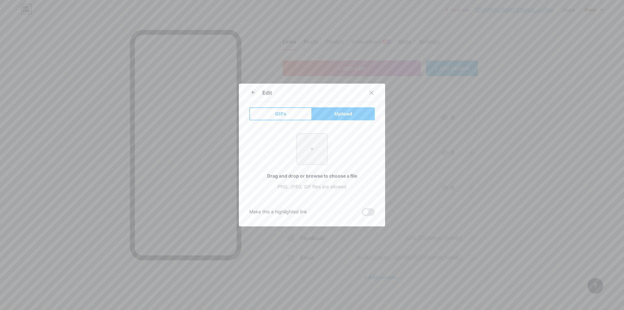
click at [316, 146] on input "file" at bounding box center [312, 149] width 31 height 31
type input "C:\fakepath\bad8b7ffbc2a34746d3b.jpg"
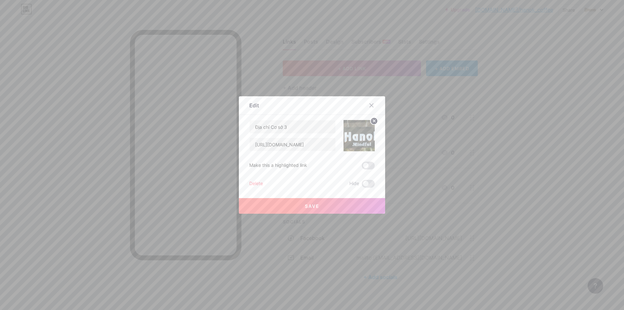
click at [352, 200] on button "Save" at bounding box center [312, 206] width 146 height 16
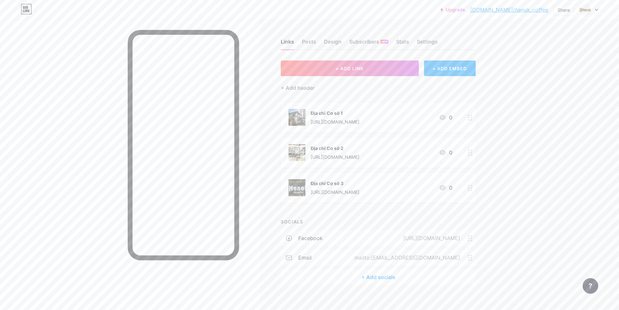
scroll to position [7, 0]
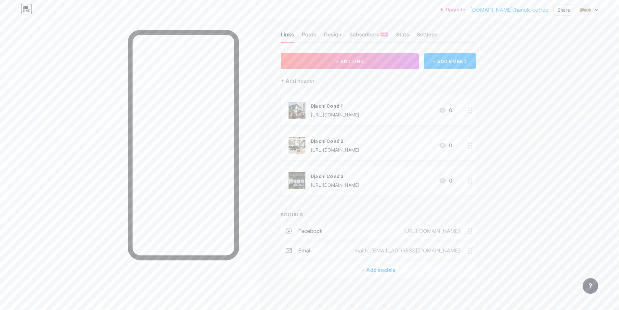
click at [395, 269] on div "+ Add socials" at bounding box center [378, 270] width 195 height 16
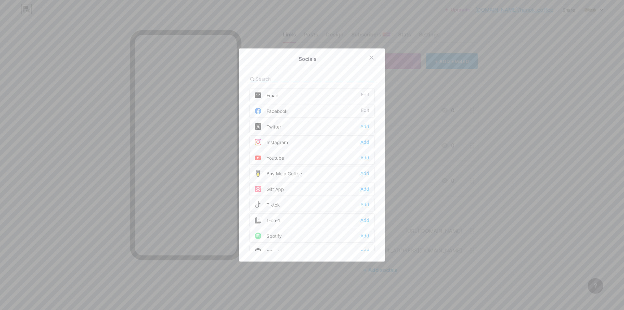
click at [283, 203] on div "Tiktok Add" at bounding box center [311, 205] width 125 height 14
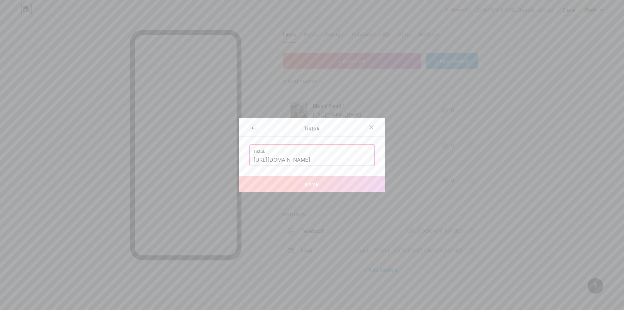
click at [361, 158] on input "[URL][DOMAIN_NAME]" at bounding box center [311, 159] width 117 height 11
click at [309, 160] on input "[URL][DOMAIN_NAME]" at bounding box center [311, 159] width 117 height 11
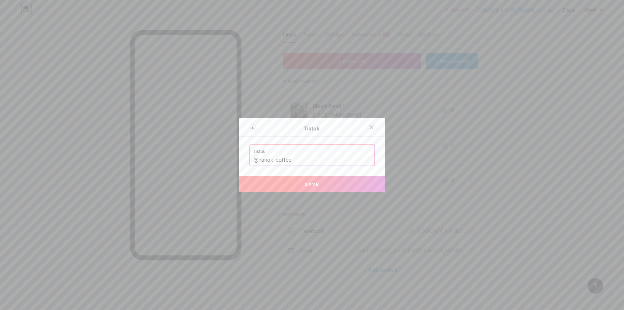
click at [330, 183] on button "Save" at bounding box center [312, 184] width 146 height 16
type input "[URL][DOMAIN_NAME]"
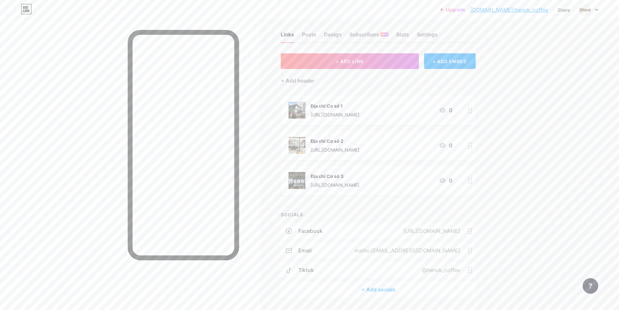
scroll to position [27, 0]
